Goal: Information Seeking & Learning: Learn about a topic

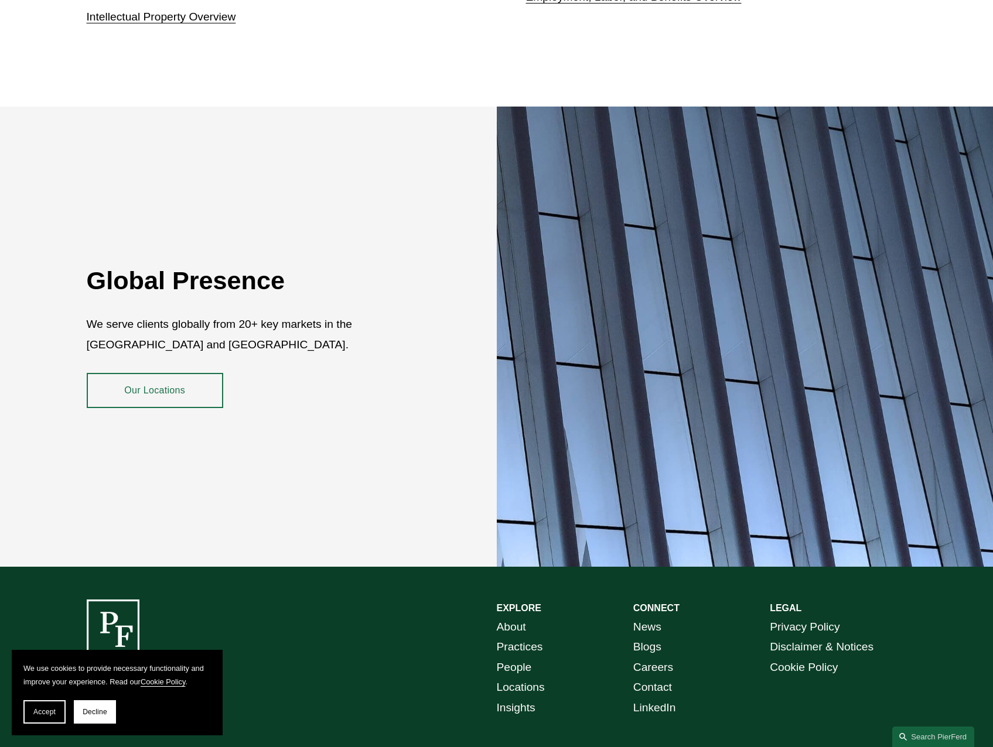
scroll to position [2096, 0]
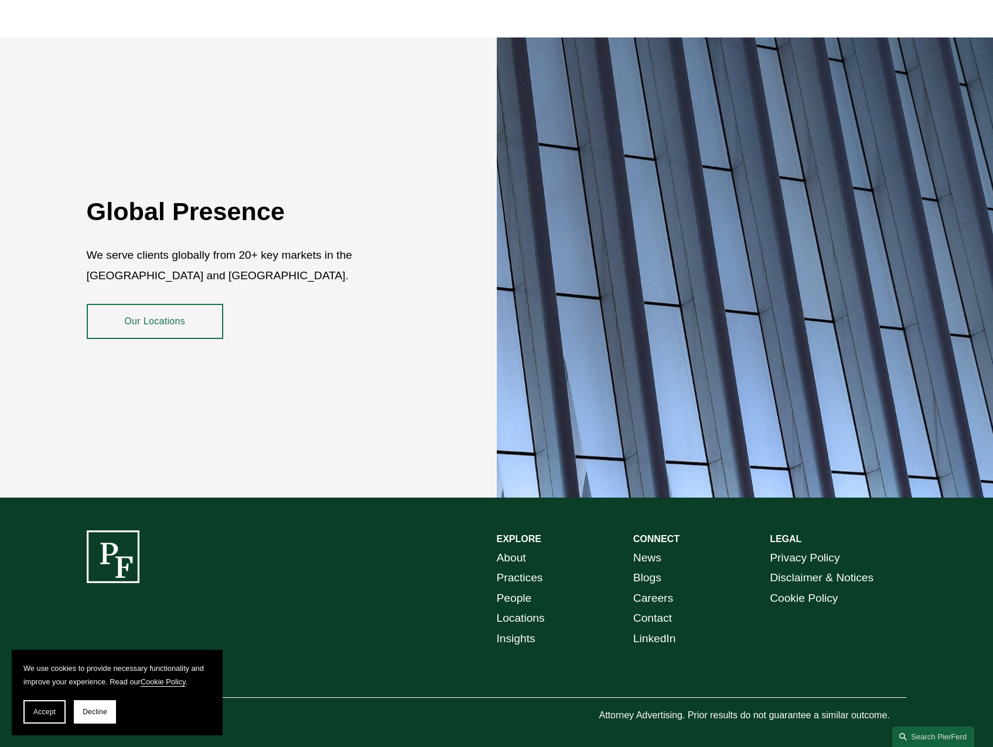
click at [522, 551] on link "About" at bounding box center [511, 558] width 29 height 20
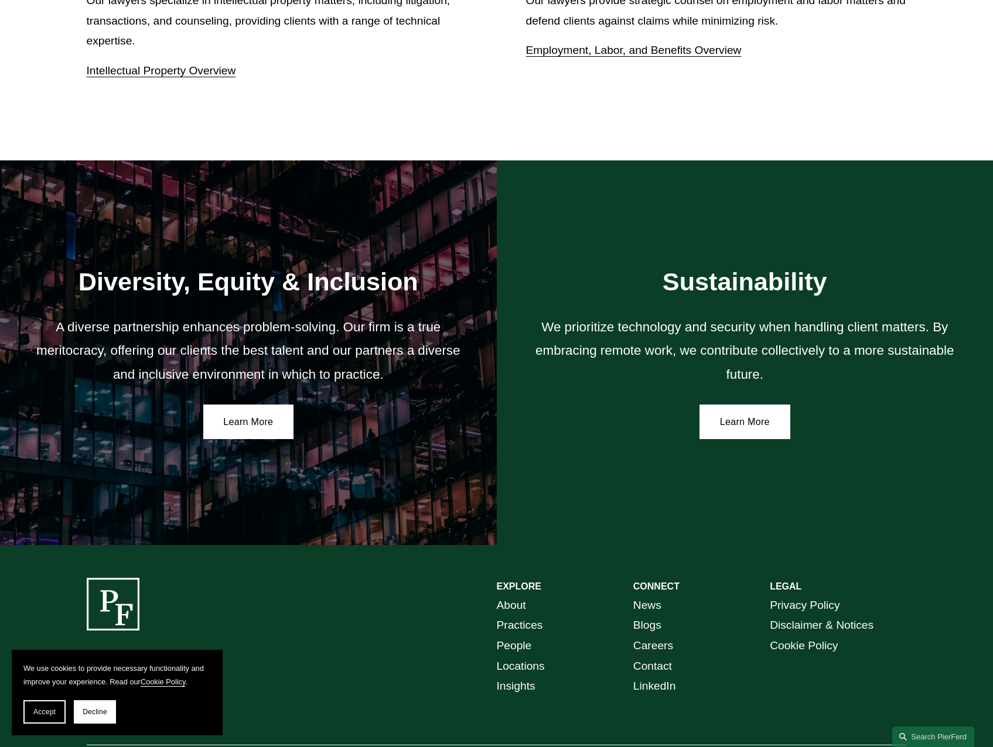
scroll to position [1882, 0]
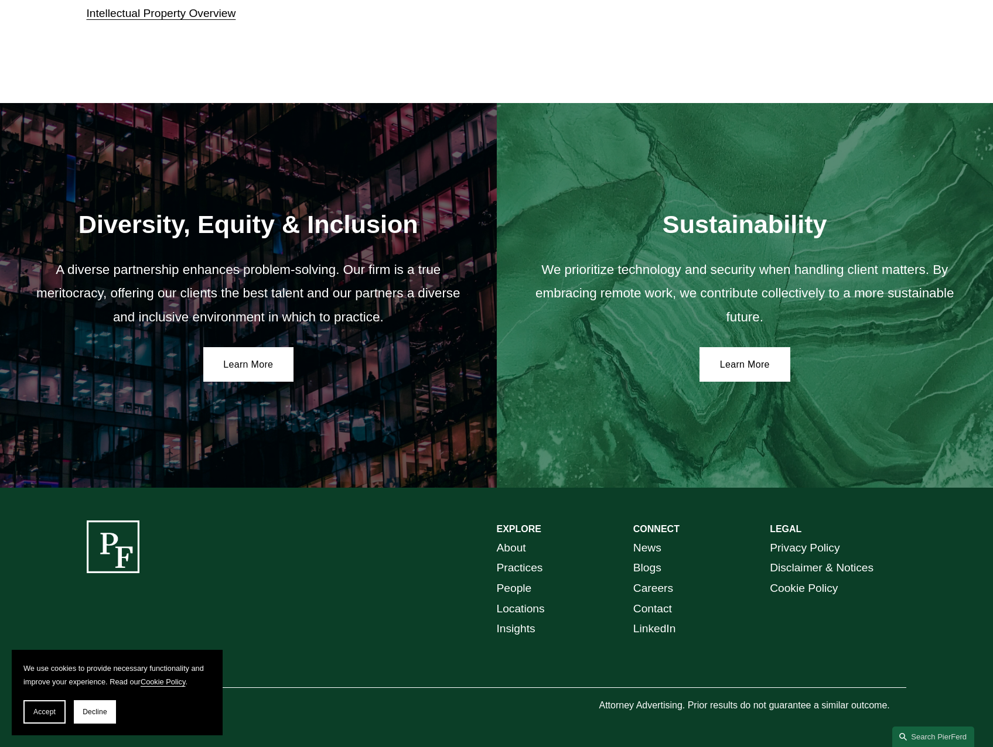
click at [532, 609] on link "Locations" at bounding box center [521, 609] width 48 height 20
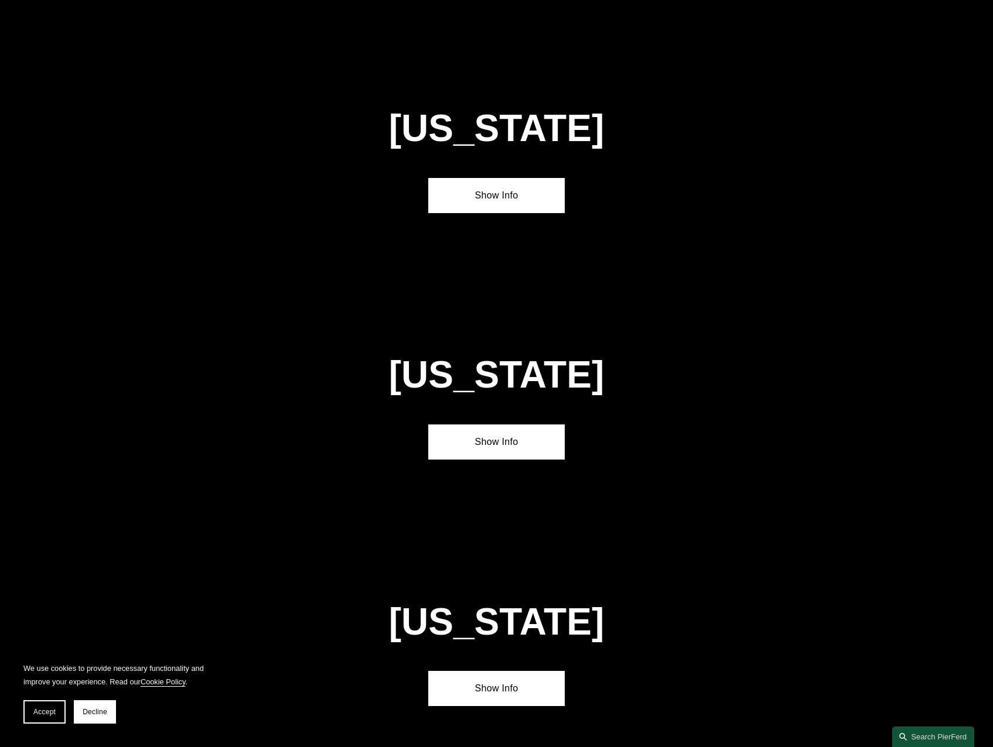
scroll to position [2987, 0]
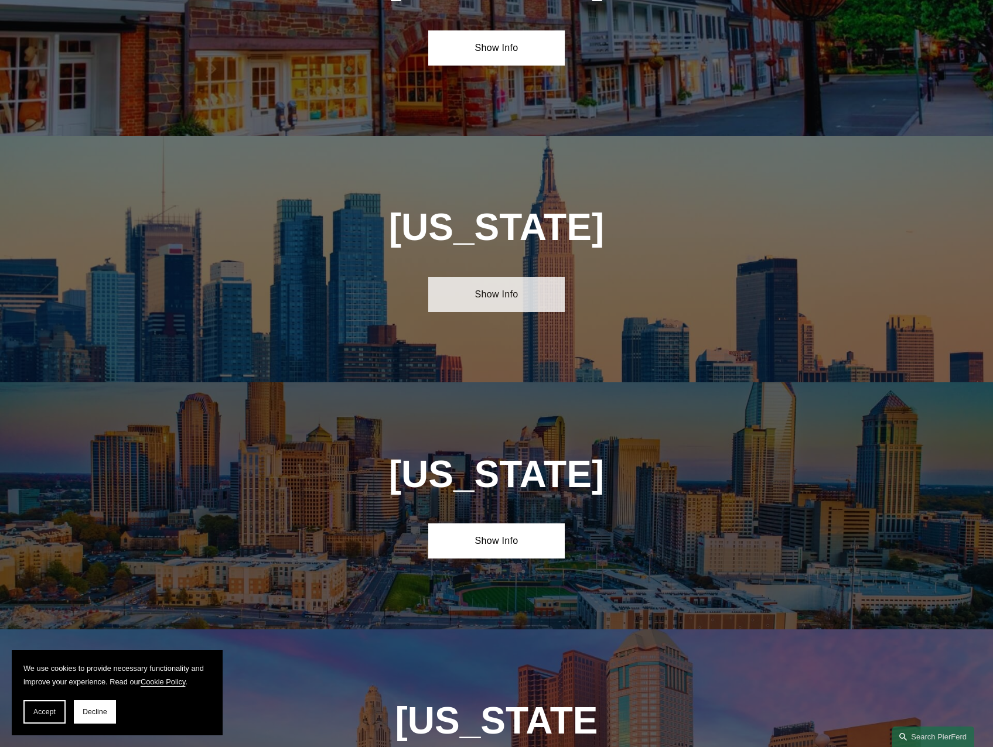
click at [534, 277] on link "Show Info" at bounding box center [496, 294] width 136 height 35
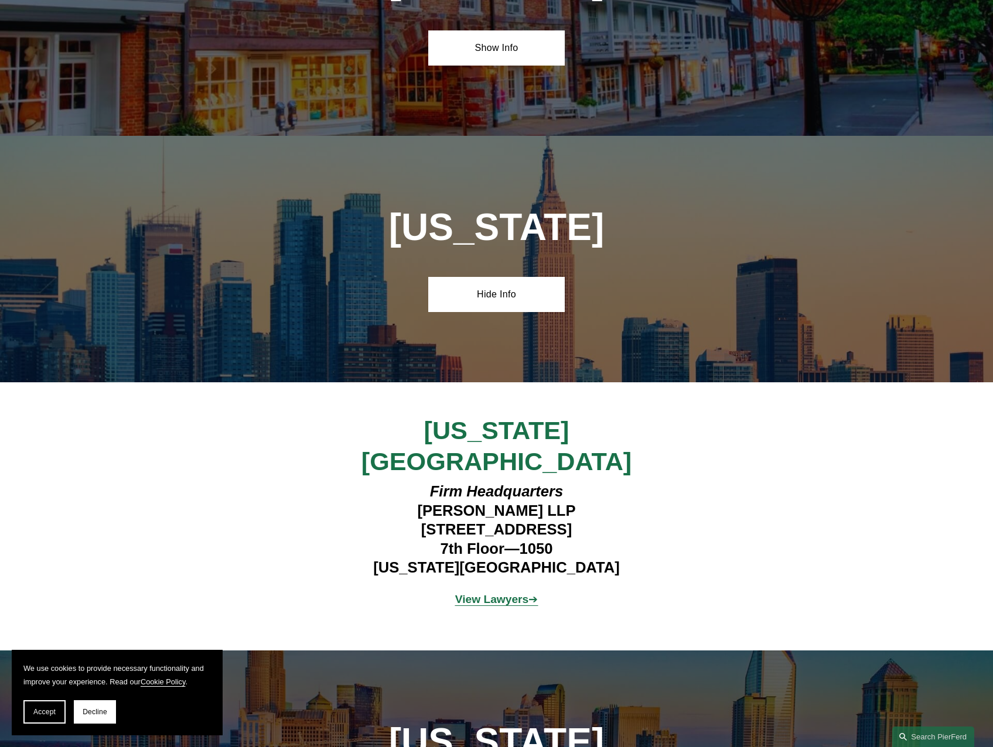
click at [626, 382] on div "New York City Firm Headquarters Pierson Ferdinand LLP 1270 Avenue of the Americ…" at bounding box center [496, 516] width 993 height 268
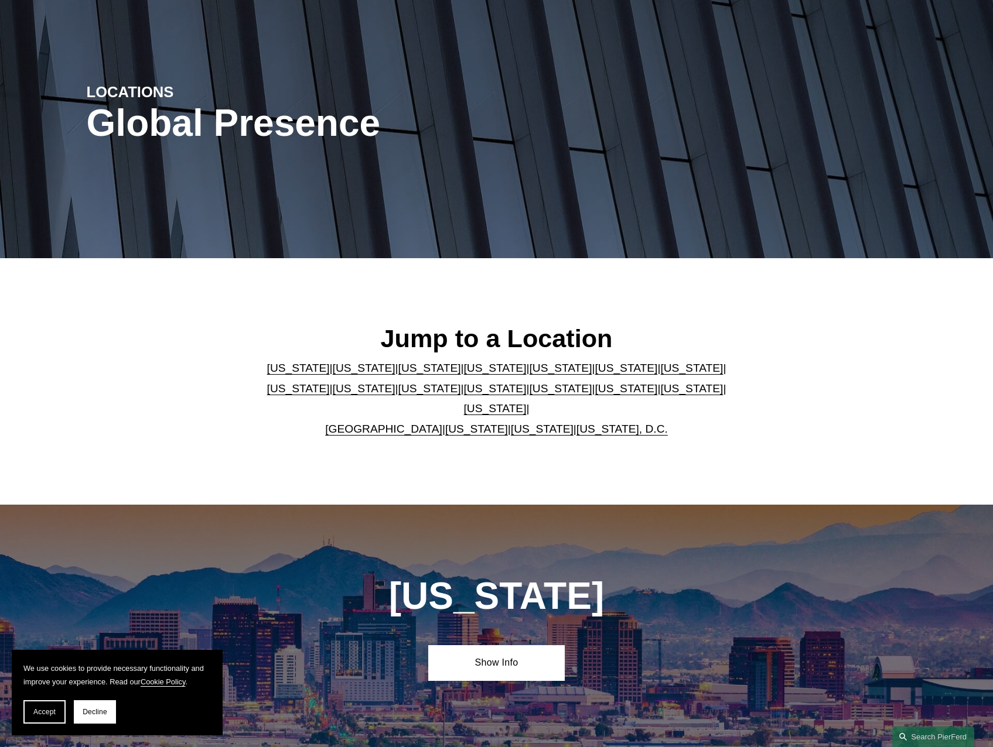
scroll to position [0, 0]
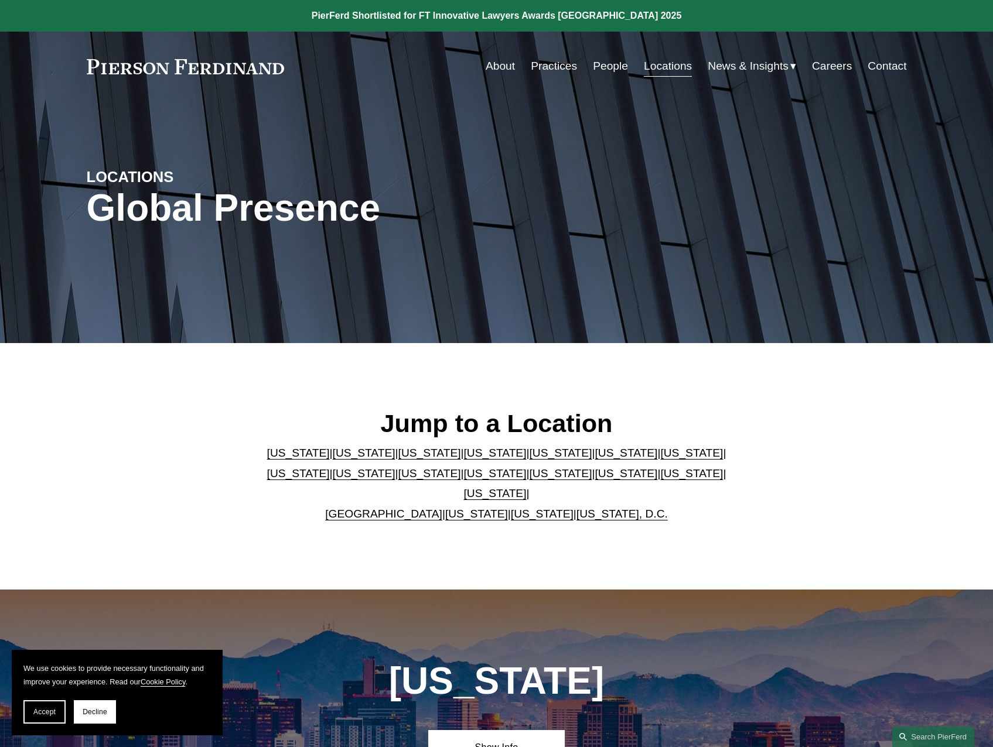
click at [487, 61] on link "About" at bounding box center [500, 66] width 29 height 22
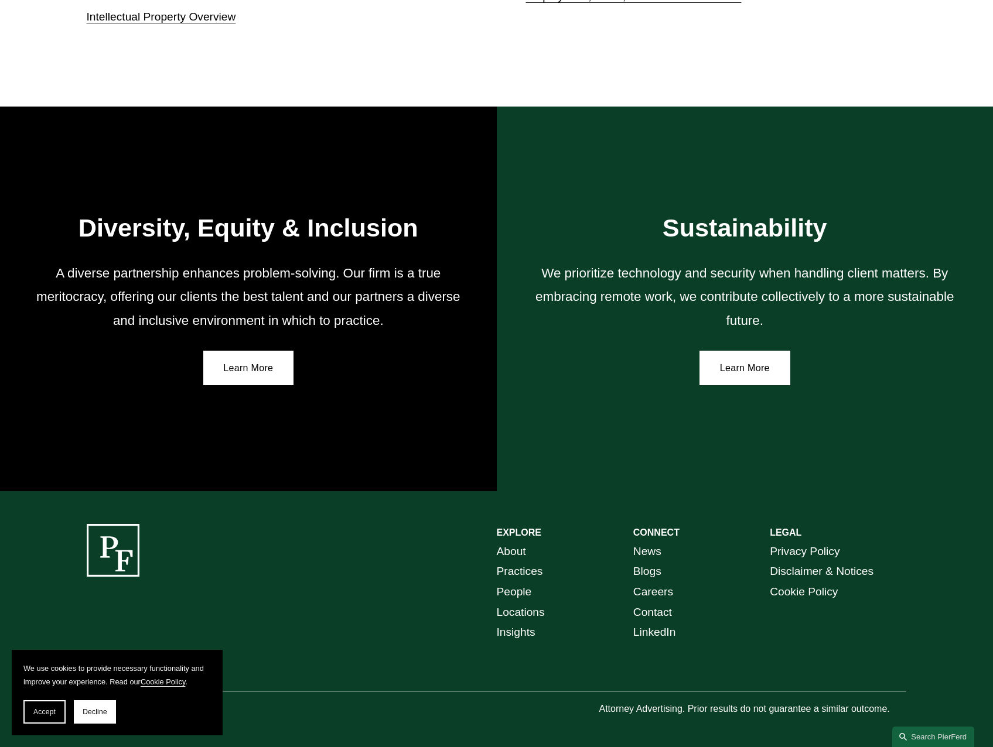
scroll to position [1882, 0]
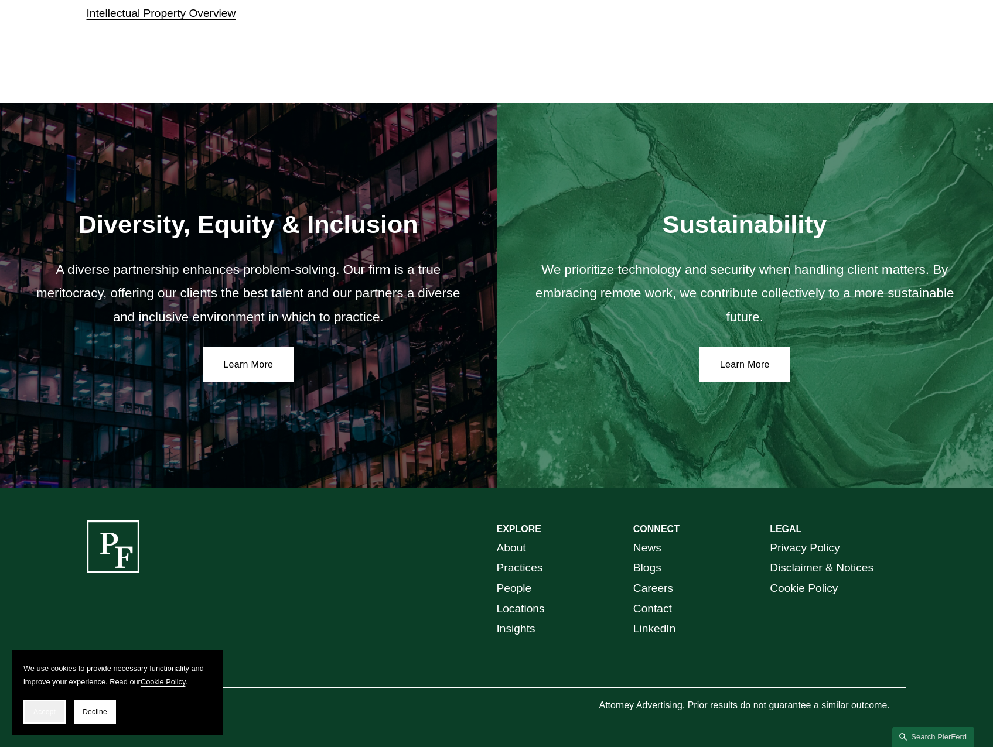
click at [40, 713] on span "Accept" at bounding box center [44, 712] width 22 height 8
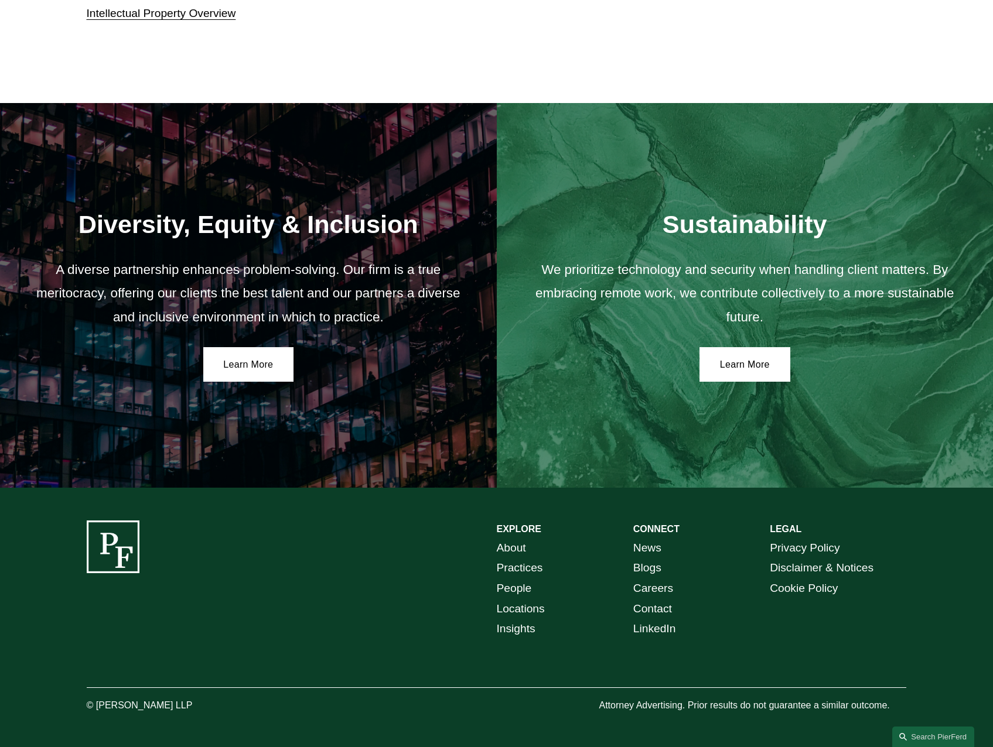
click at [510, 547] on link "About" at bounding box center [511, 548] width 29 height 20
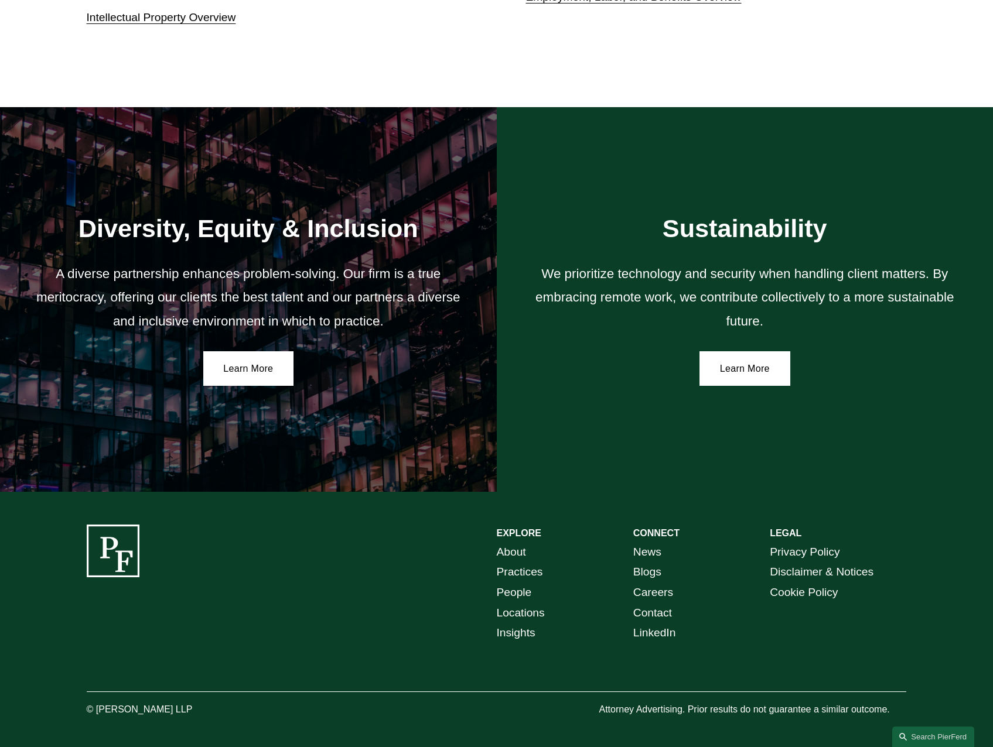
scroll to position [1882, 0]
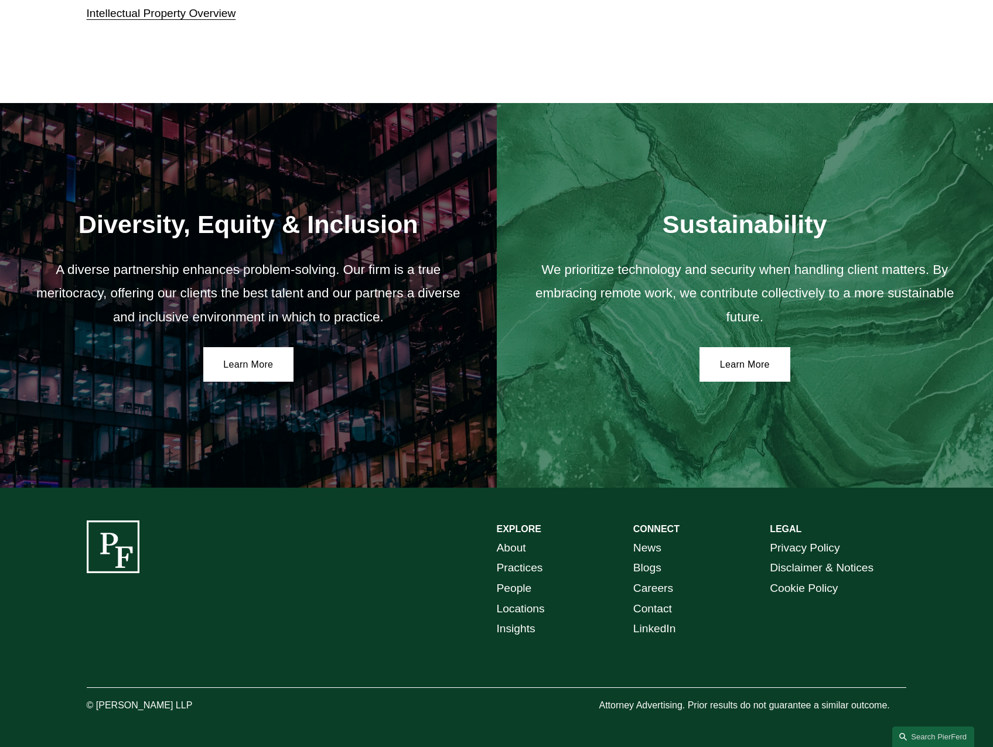
click at [506, 551] on link "About" at bounding box center [511, 548] width 29 height 20
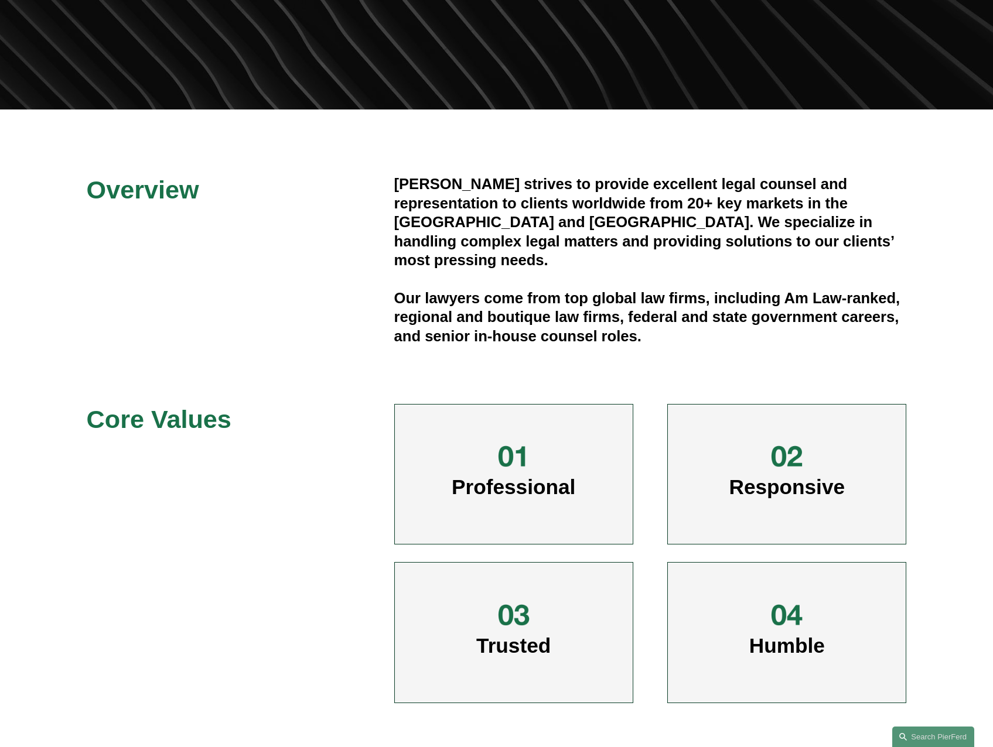
scroll to position [234, 0]
click at [530, 466] on div at bounding box center [513, 456] width 35 height 35
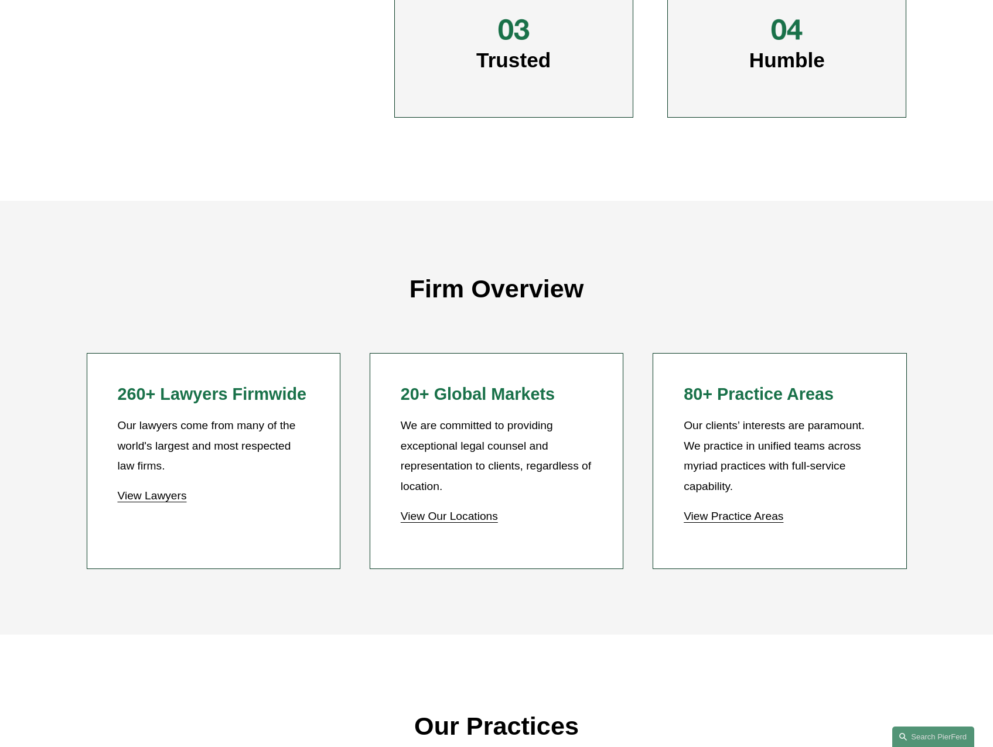
scroll to position [820, 0]
click at [165, 499] on link "View Lawyers" at bounding box center [151, 495] width 69 height 12
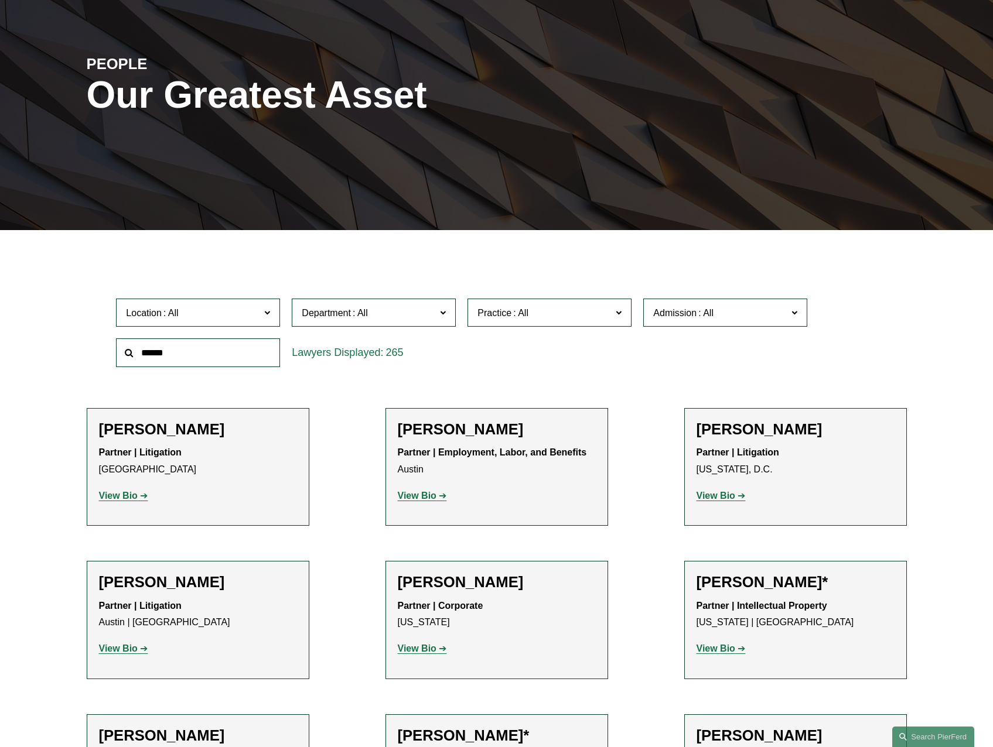
scroll to position [117, 0]
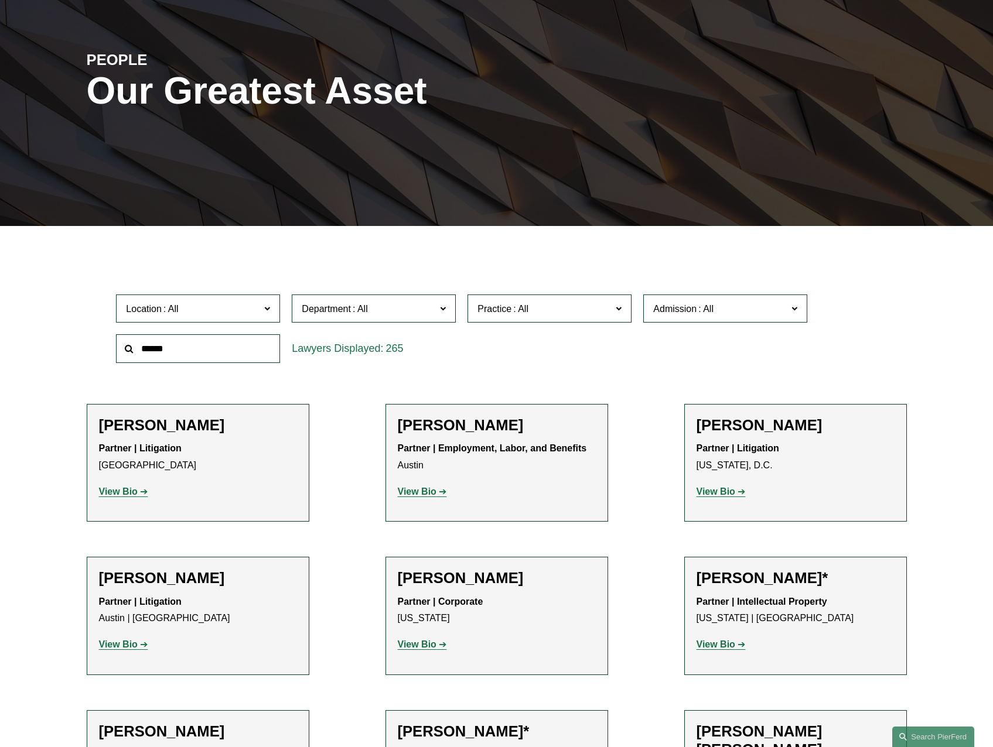
click at [213, 314] on span "Location" at bounding box center [193, 309] width 134 height 16
click at [0, 0] on link "[US_STATE]" at bounding box center [0, 0] width 0 height 0
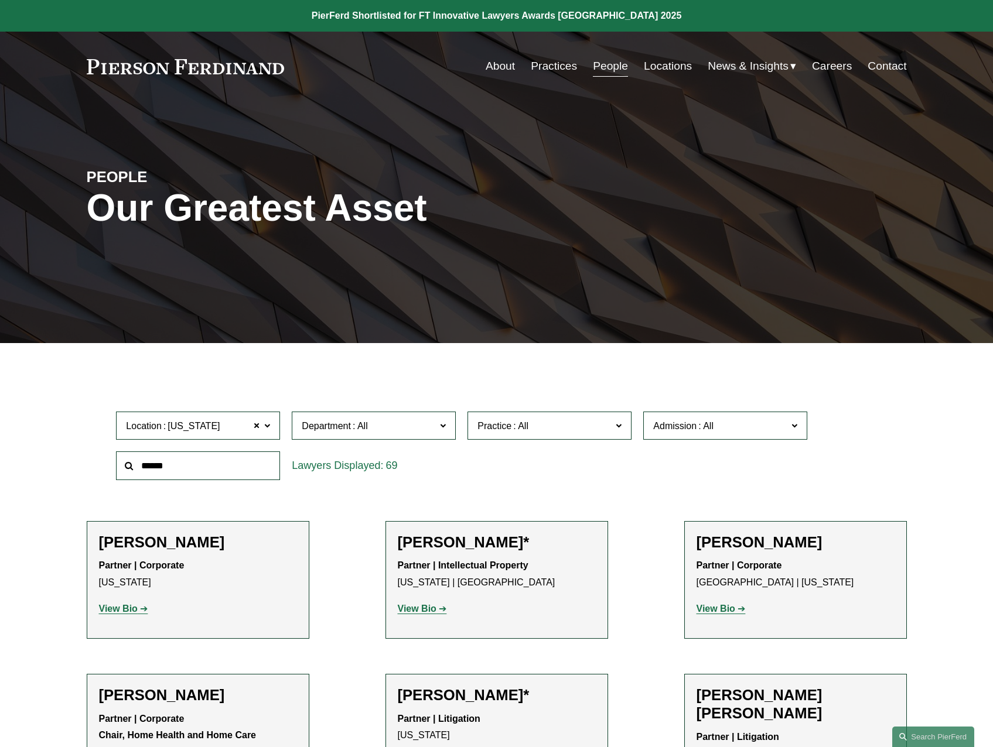
click at [339, 425] on span "Department" at bounding box center [326, 426] width 49 height 10
click at [511, 423] on span "Practice" at bounding box center [494, 426] width 34 height 10
click at [717, 481] on div "Location New York New York All Atlanta Austin Bellevue Boston Charlotte Chicago…" at bounding box center [496, 446] width 772 height 80
click at [661, 67] on link "Locations" at bounding box center [668, 66] width 48 height 22
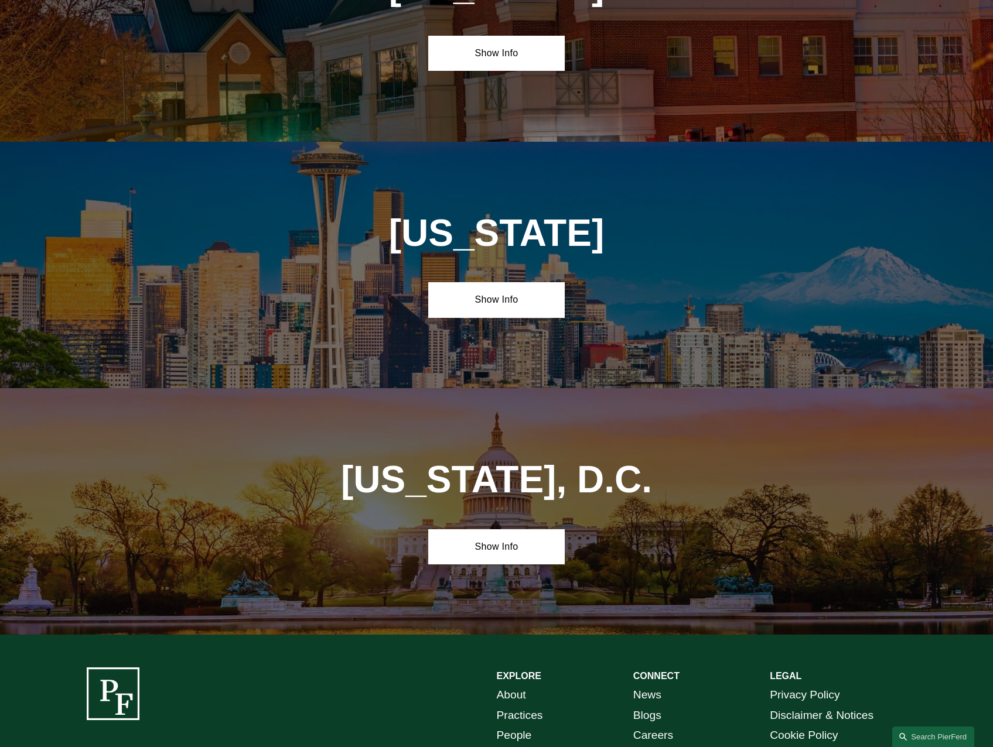
scroll to position [4791, 0]
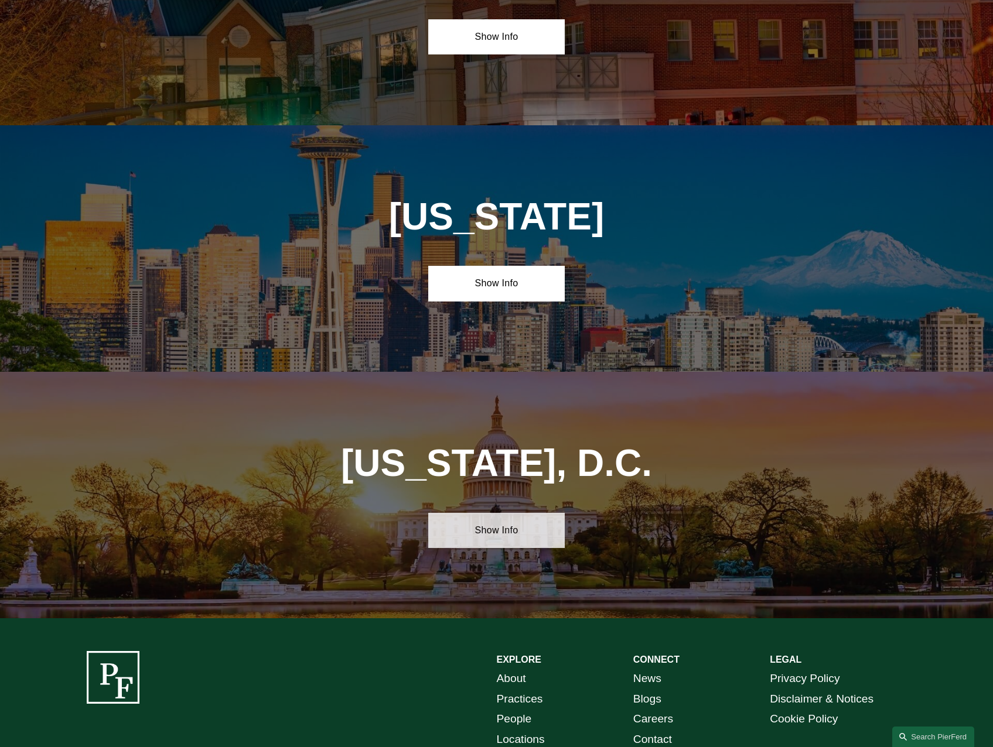
click at [517, 513] on link "Show Info" at bounding box center [496, 530] width 136 height 35
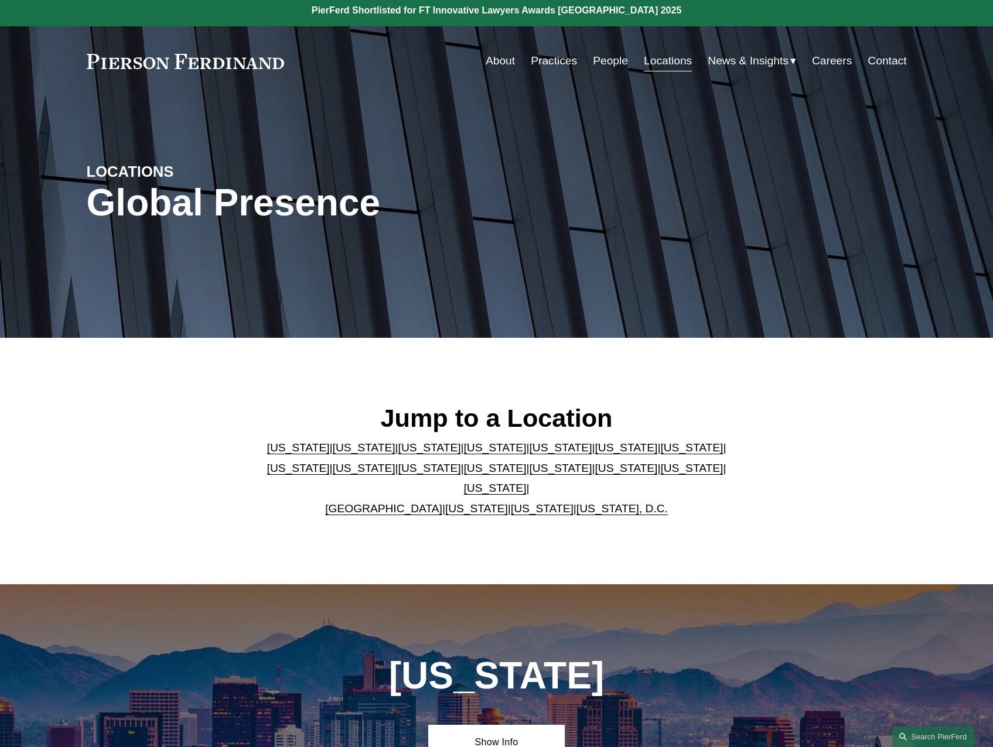
scroll to position [0, 0]
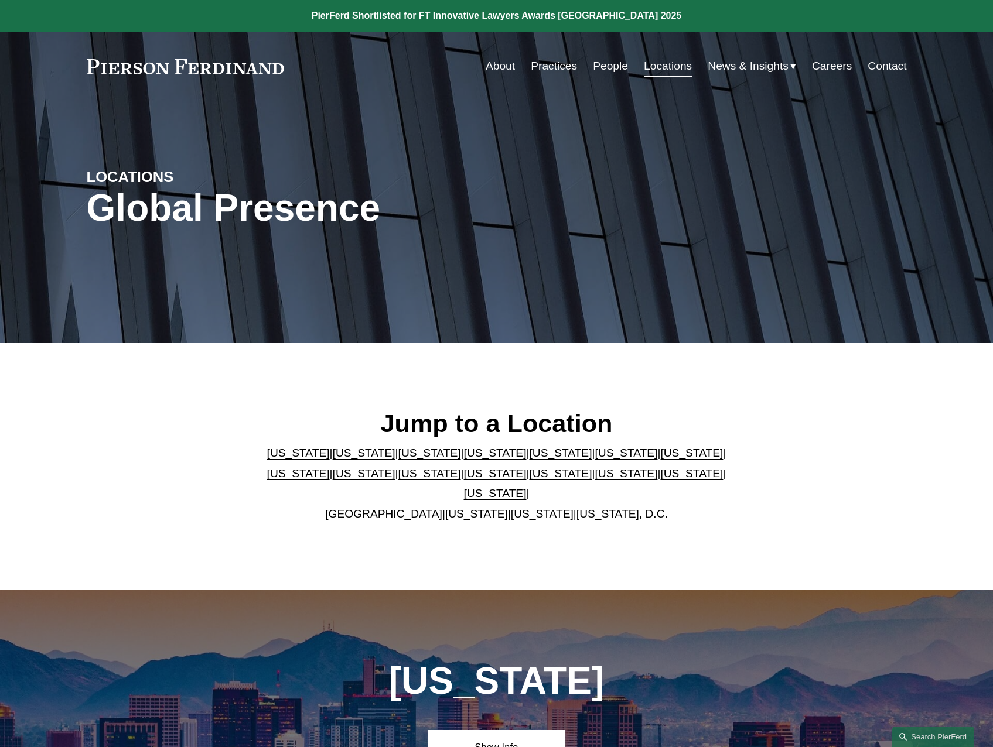
click at [0, 0] on span "News" at bounding box center [0, 0] width 0 height 0
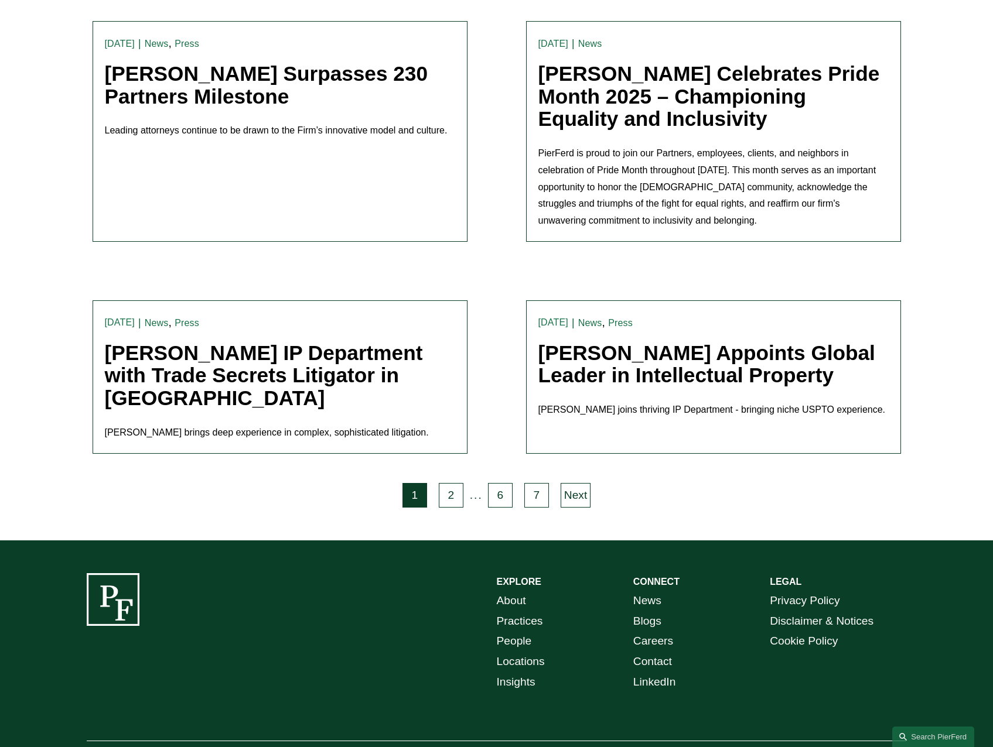
scroll to position [2268, 0]
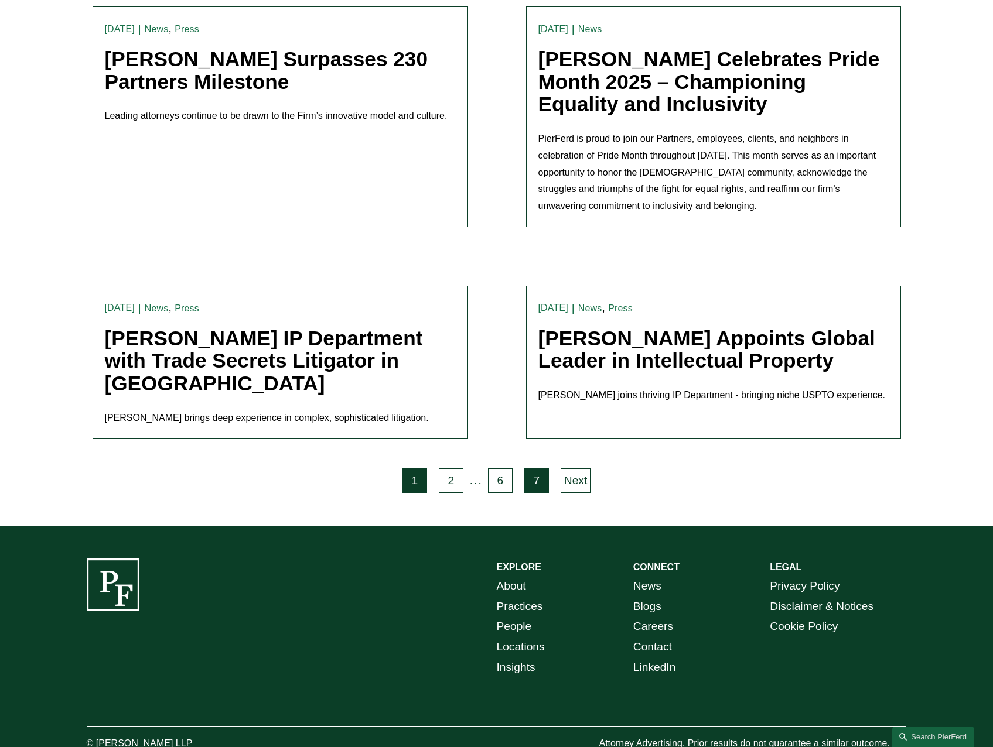
click at [531, 469] on link "7" at bounding box center [536, 481] width 25 height 25
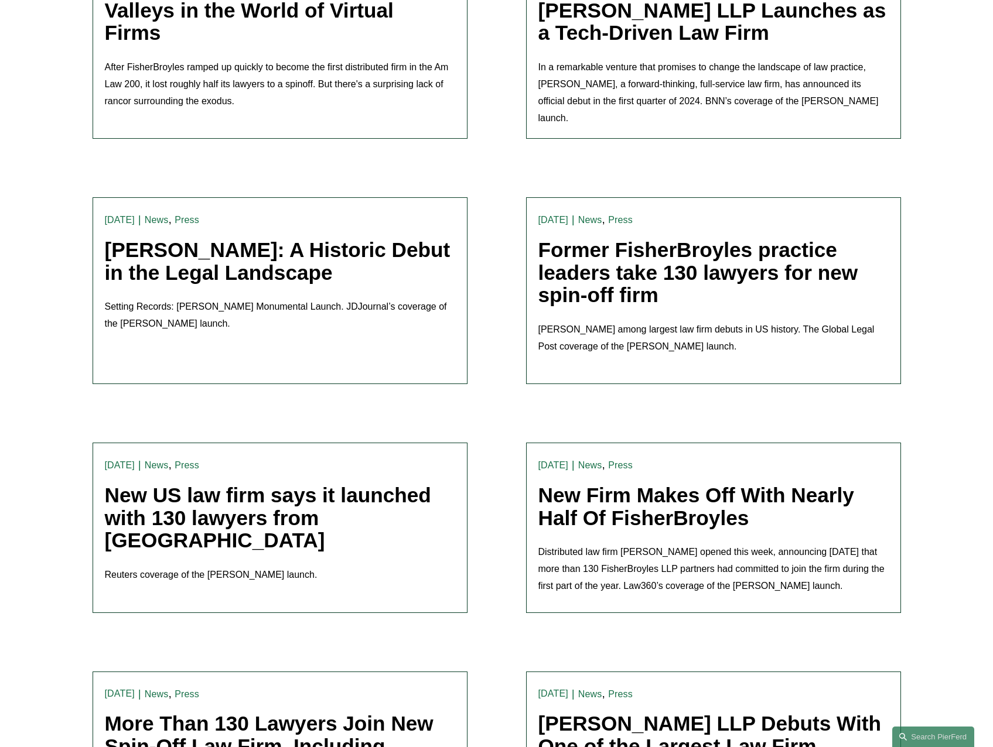
scroll to position [1523, 0]
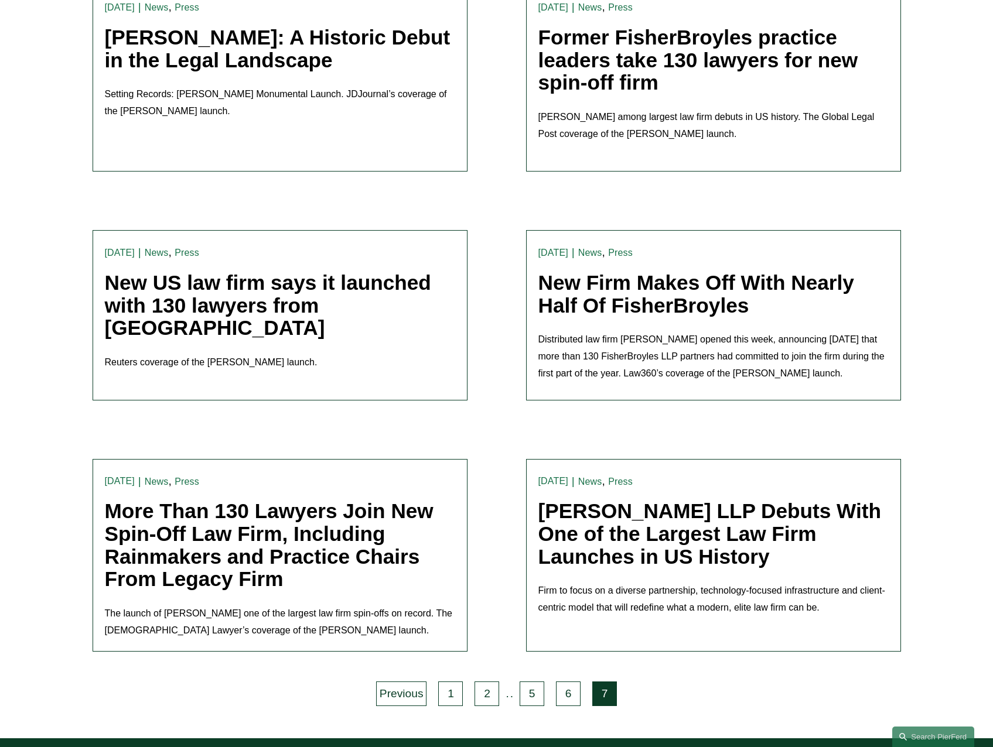
click at [650, 500] on link "[PERSON_NAME] LLP Debuts With One of the Largest Law Firm Launches in US History" at bounding box center [709, 534] width 343 height 68
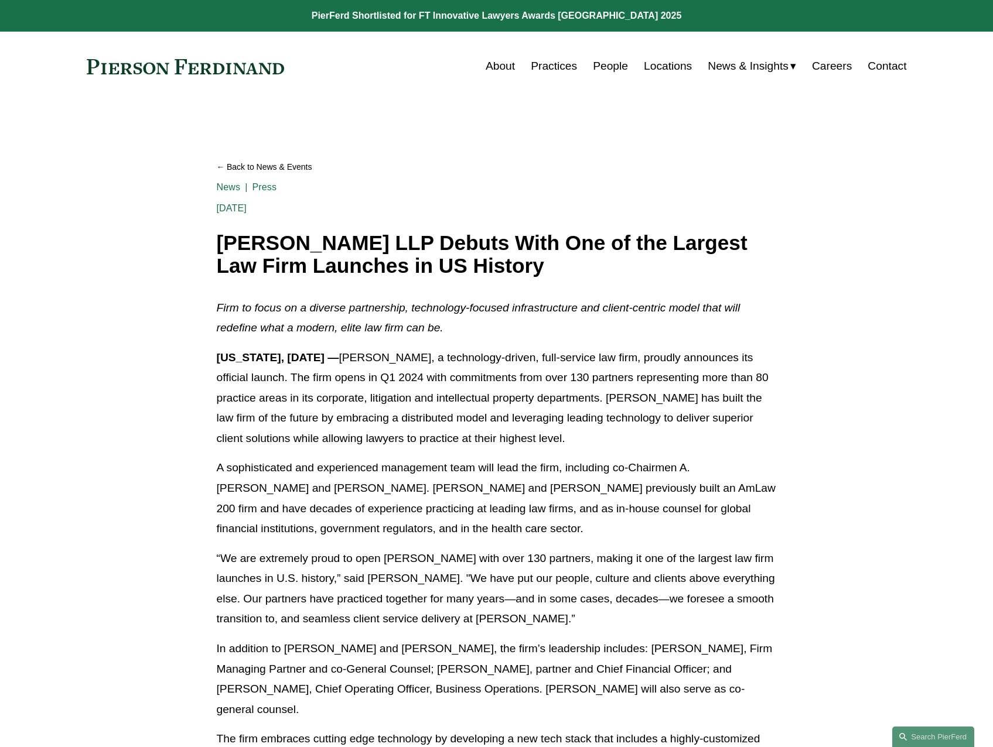
click at [596, 70] on link "People" at bounding box center [610, 66] width 35 height 22
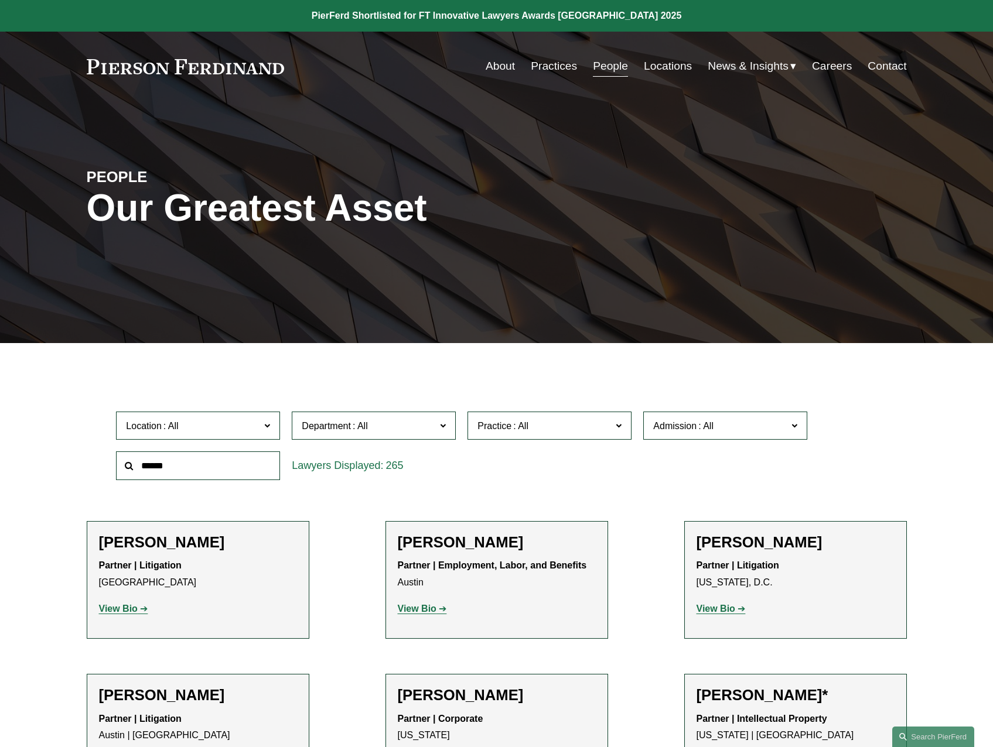
click at [686, 64] on link "Locations" at bounding box center [668, 66] width 48 height 22
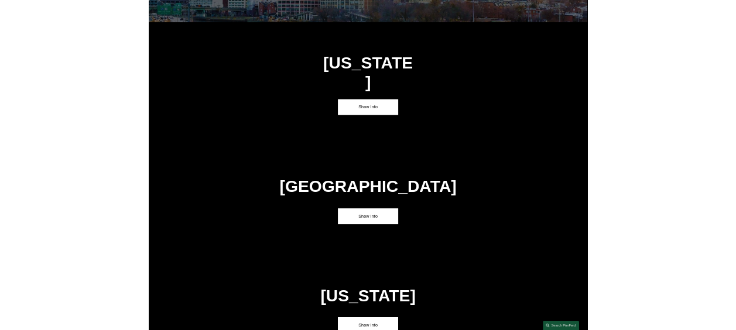
scroll to position [4217, 0]
